Goal: Check status: Check status

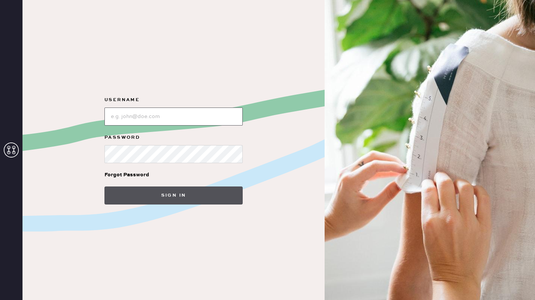
type input "[EMAIL_ADDRESS][DOMAIN_NAME]"
click at [172, 201] on button "Sign in" at bounding box center [173, 195] width 138 height 18
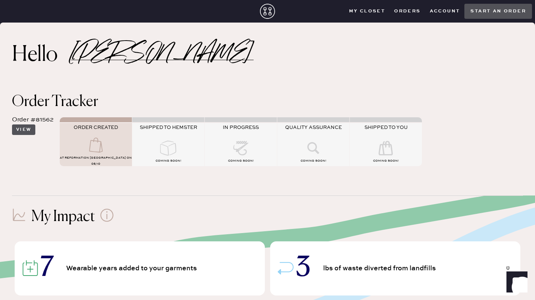
click at [26, 133] on button "View" at bounding box center [23, 129] width 23 height 11
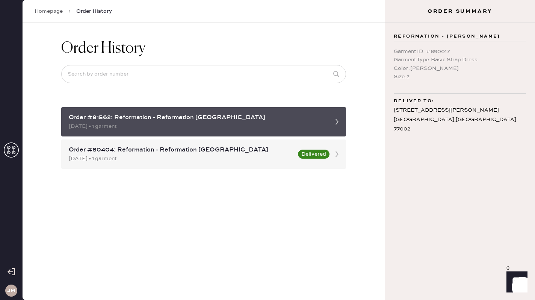
click at [336, 119] on icon at bounding box center [336, 121] width 15 height 15
click at [324, 113] on div "Order #81562: Reformation - Reformation [GEOGRAPHIC_DATA]" at bounding box center [197, 117] width 256 height 9
click at [337, 121] on icon at bounding box center [336, 121] width 15 height 15
click at [284, 125] on div "[DATE] • 1 garment" at bounding box center [197, 126] width 256 height 8
